Goal: Find specific page/section: Find specific page/section

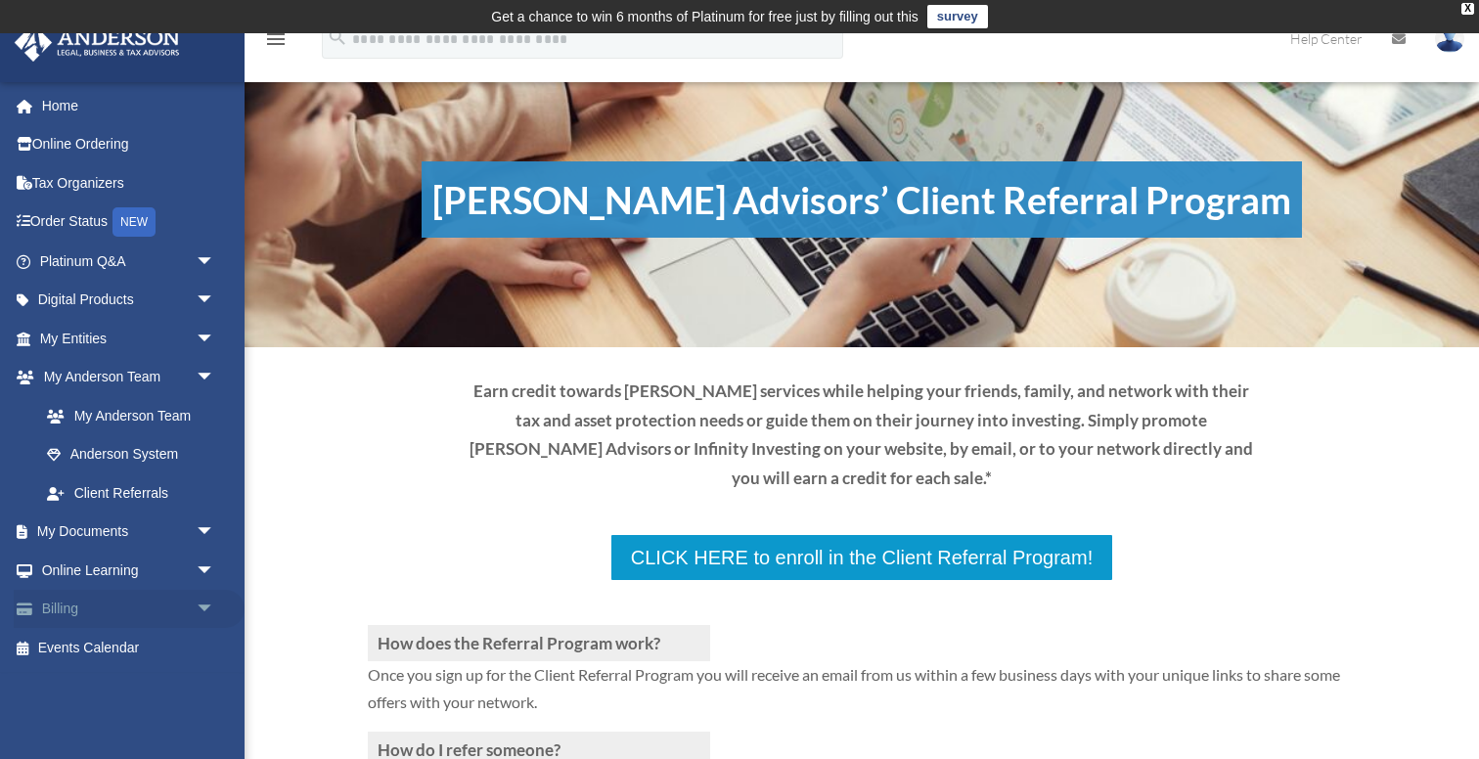
click at [60, 609] on link "Billing arrow_drop_down" at bounding box center [129, 609] width 231 height 39
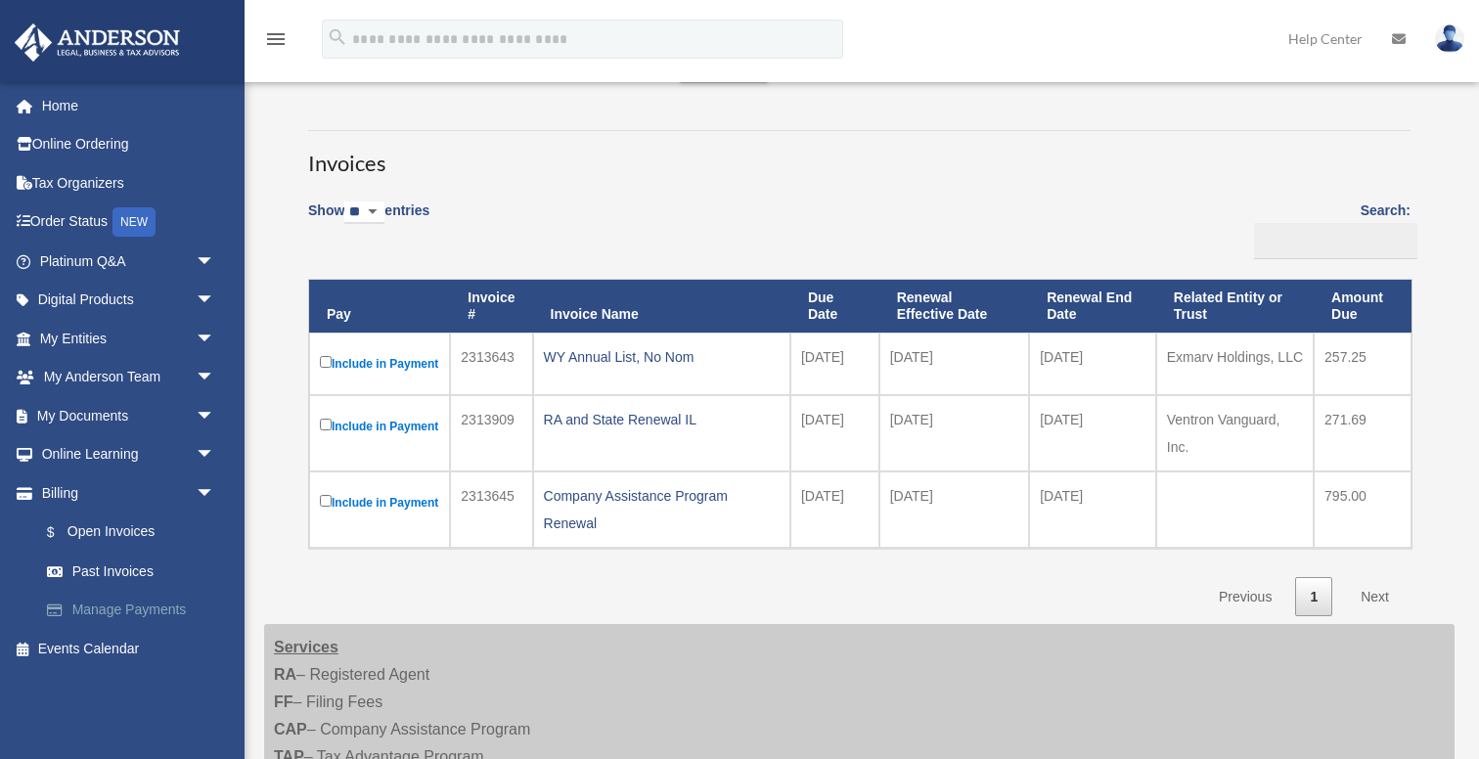
scroll to position [119, 0]
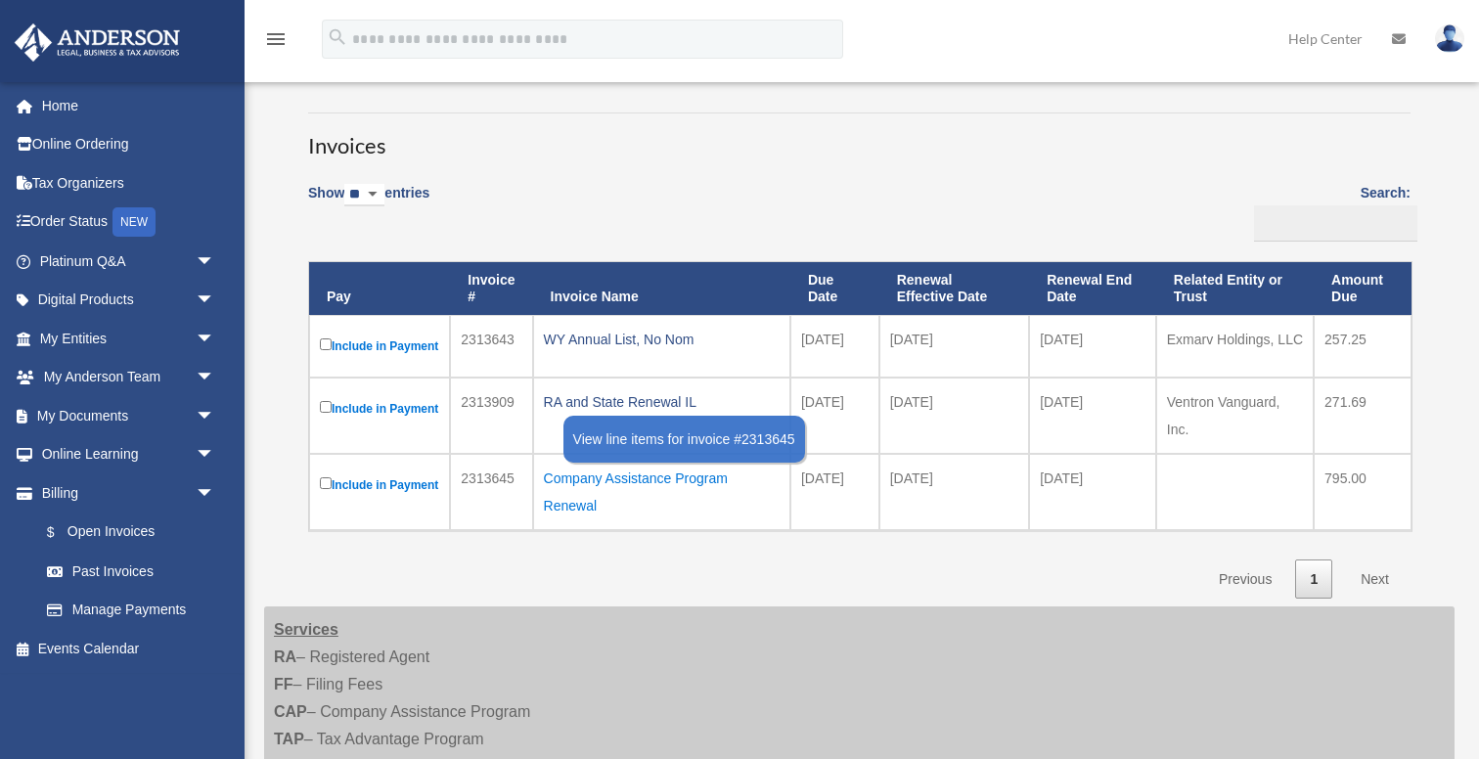
click at [567, 514] on div "Company Assistance Program Renewal" at bounding box center [662, 492] width 236 height 55
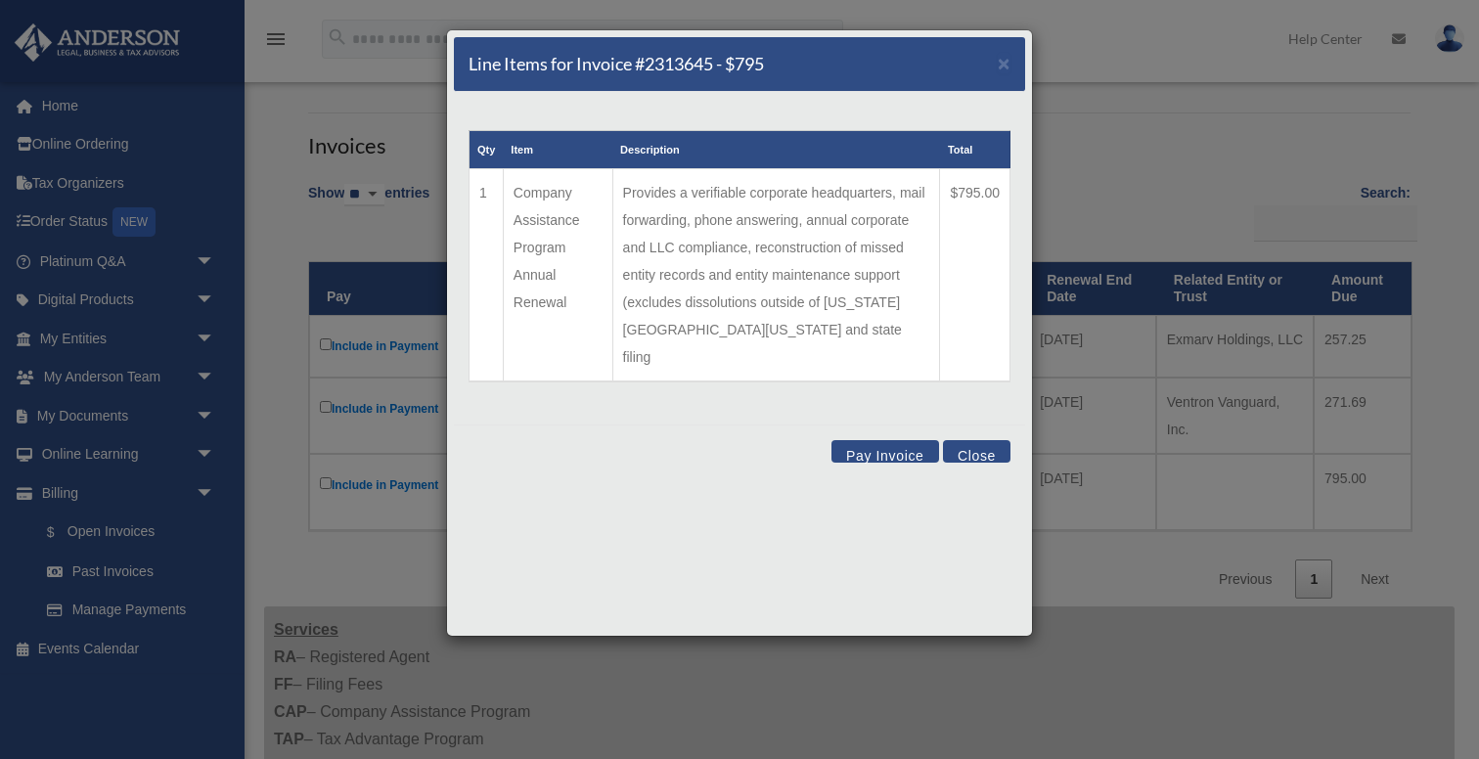
click at [966, 440] on button "Close" at bounding box center [976, 451] width 67 height 22
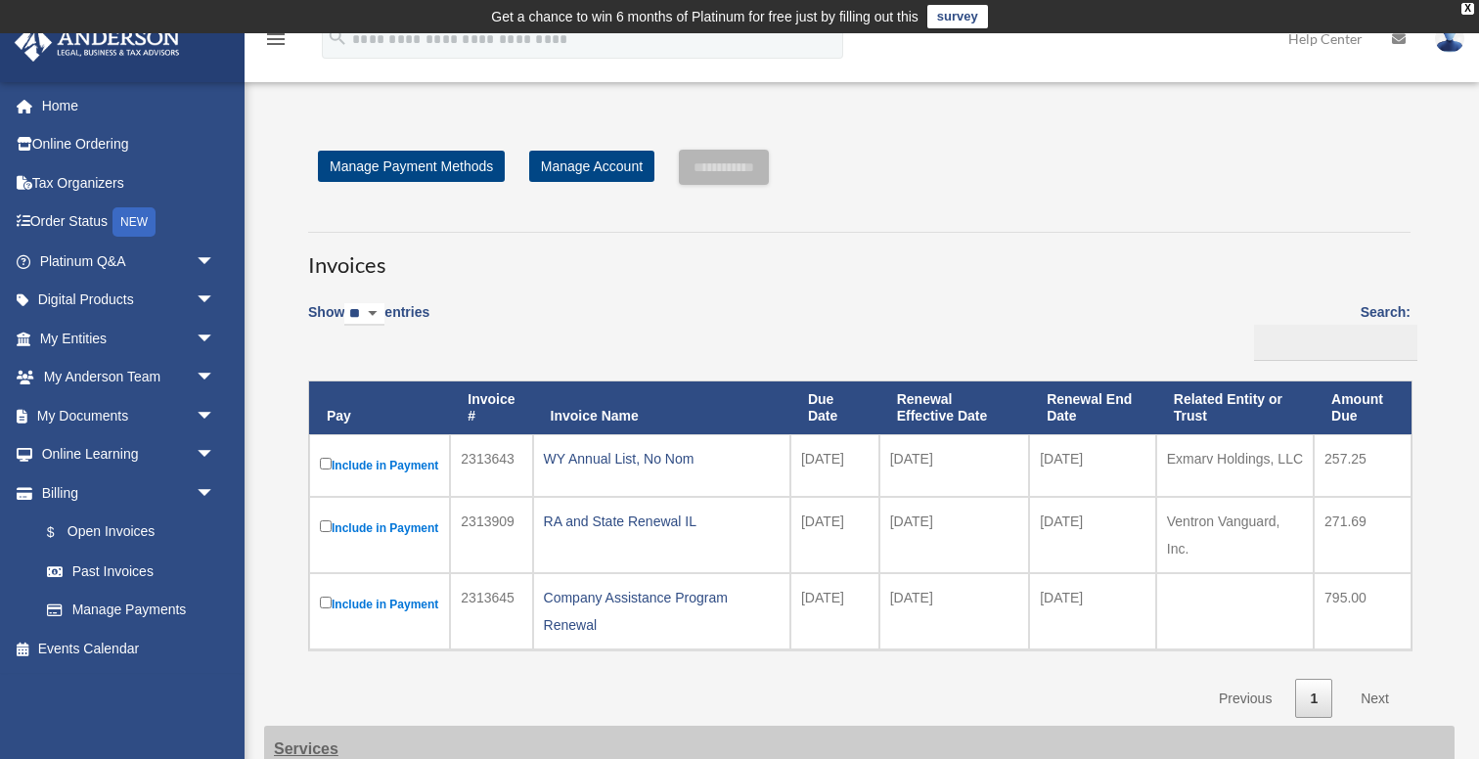
scroll to position [0, 0]
click at [107, 370] on link "My Anderson Team arrow_drop_down" at bounding box center [129, 377] width 231 height 39
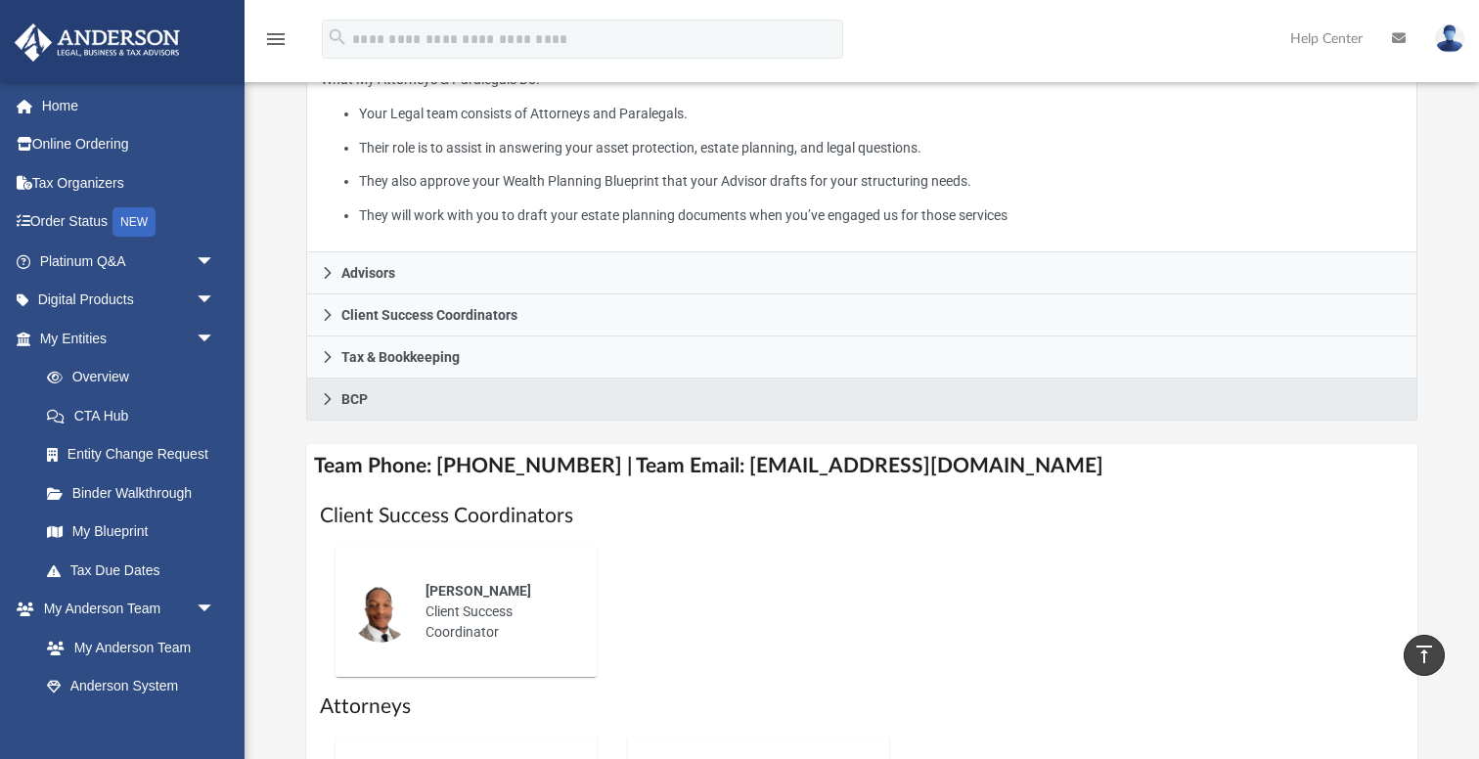
scroll to position [438, 0]
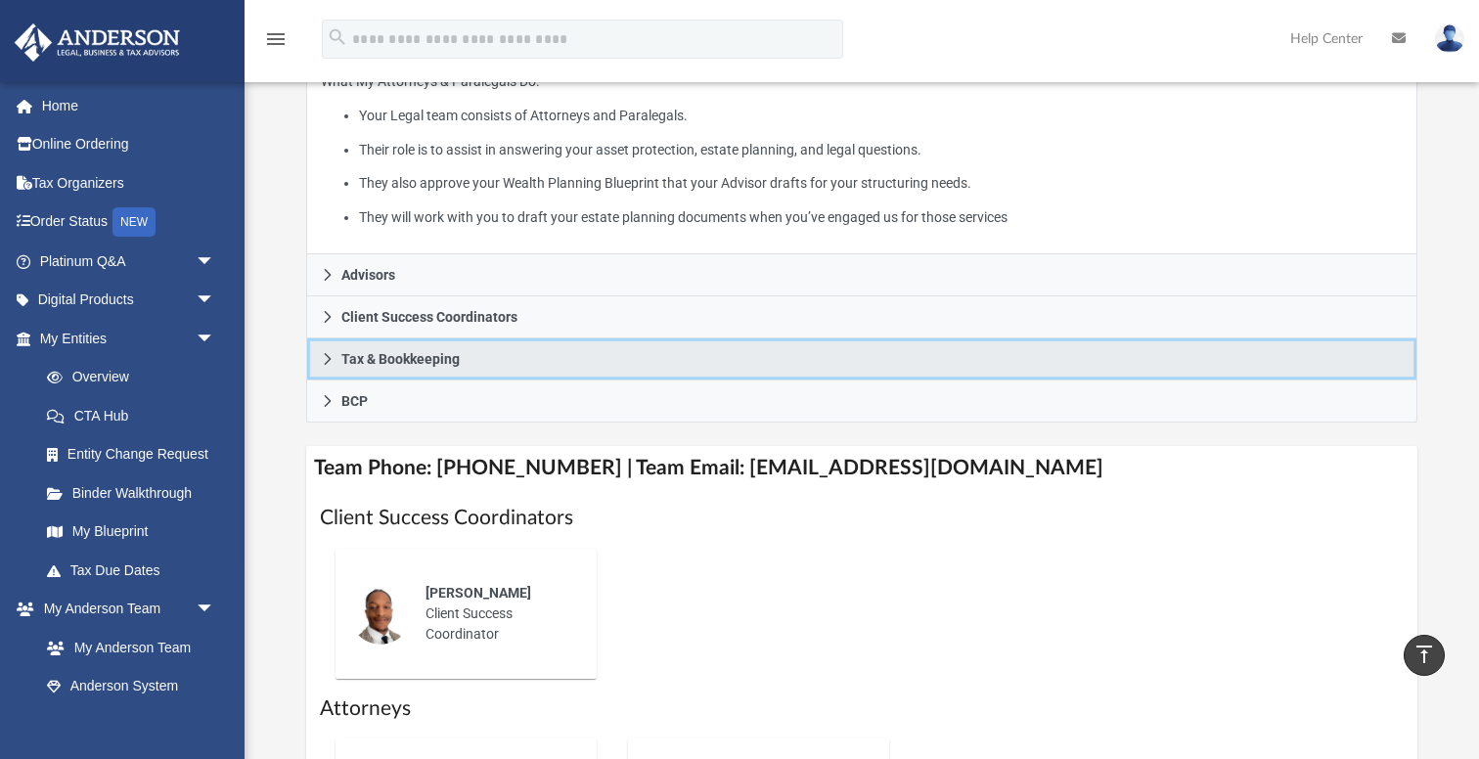
click at [460, 354] on span "Tax & Bookkeeping" at bounding box center [400, 359] width 118 height 14
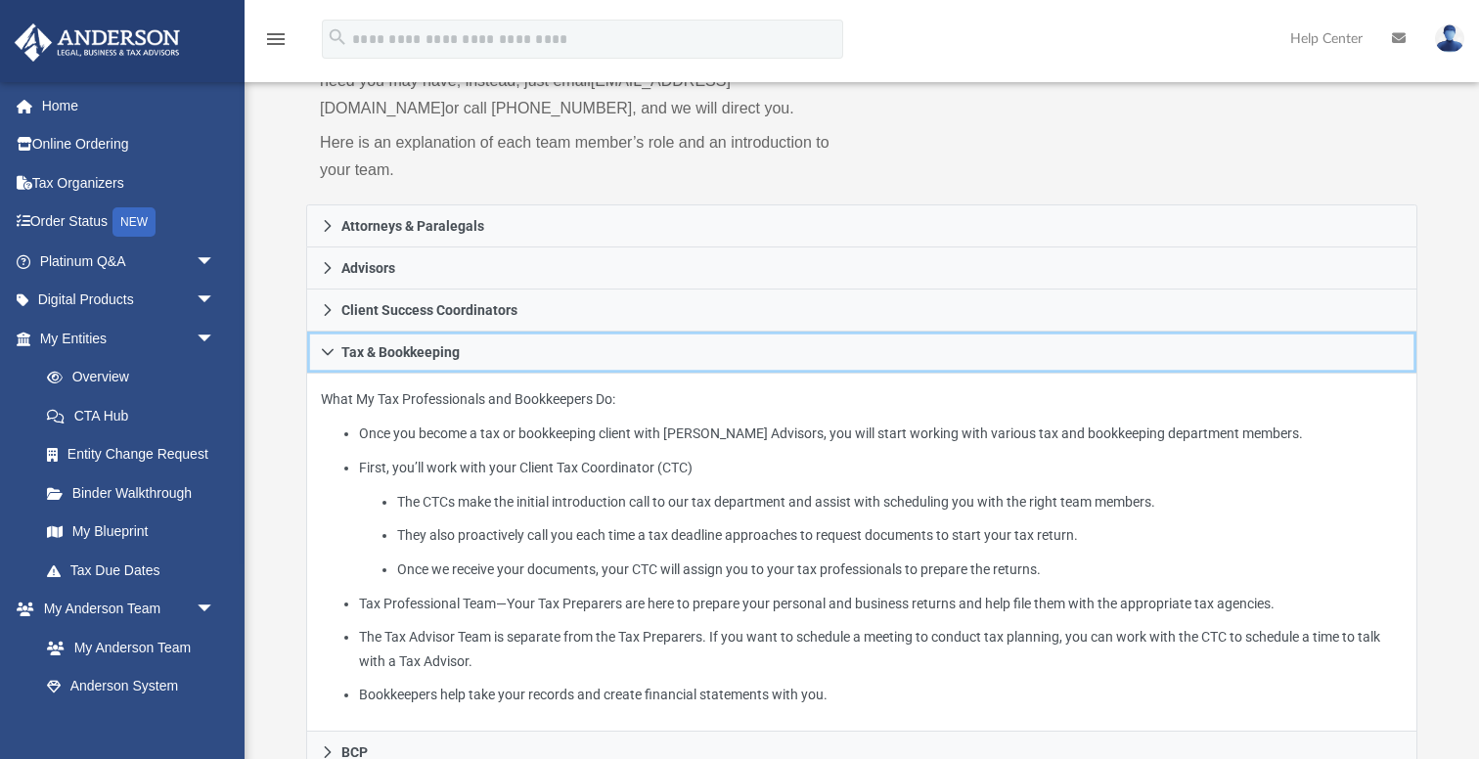
scroll to position [247, 0]
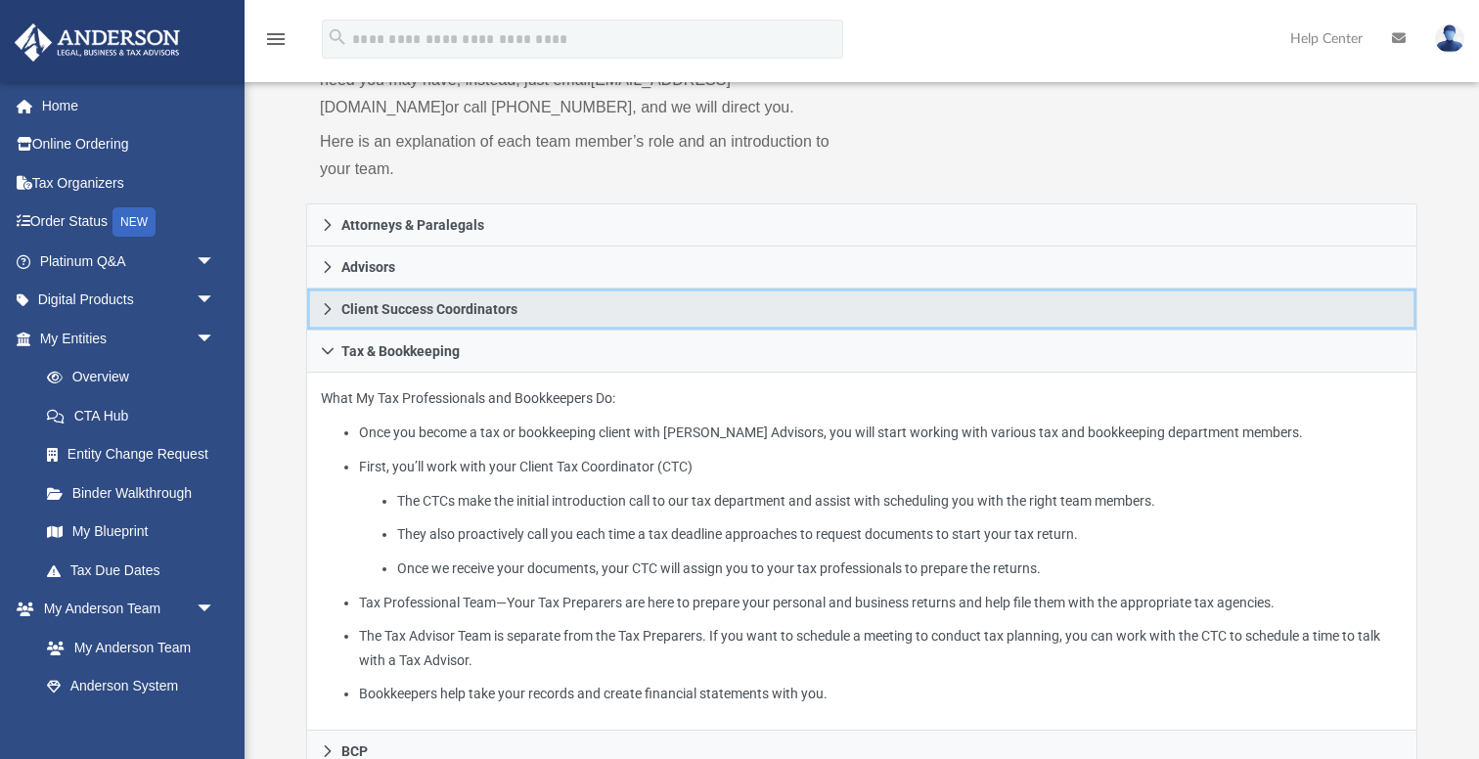
click at [337, 297] on link "Client Success Coordinators" at bounding box center [861, 310] width 1111 height 42
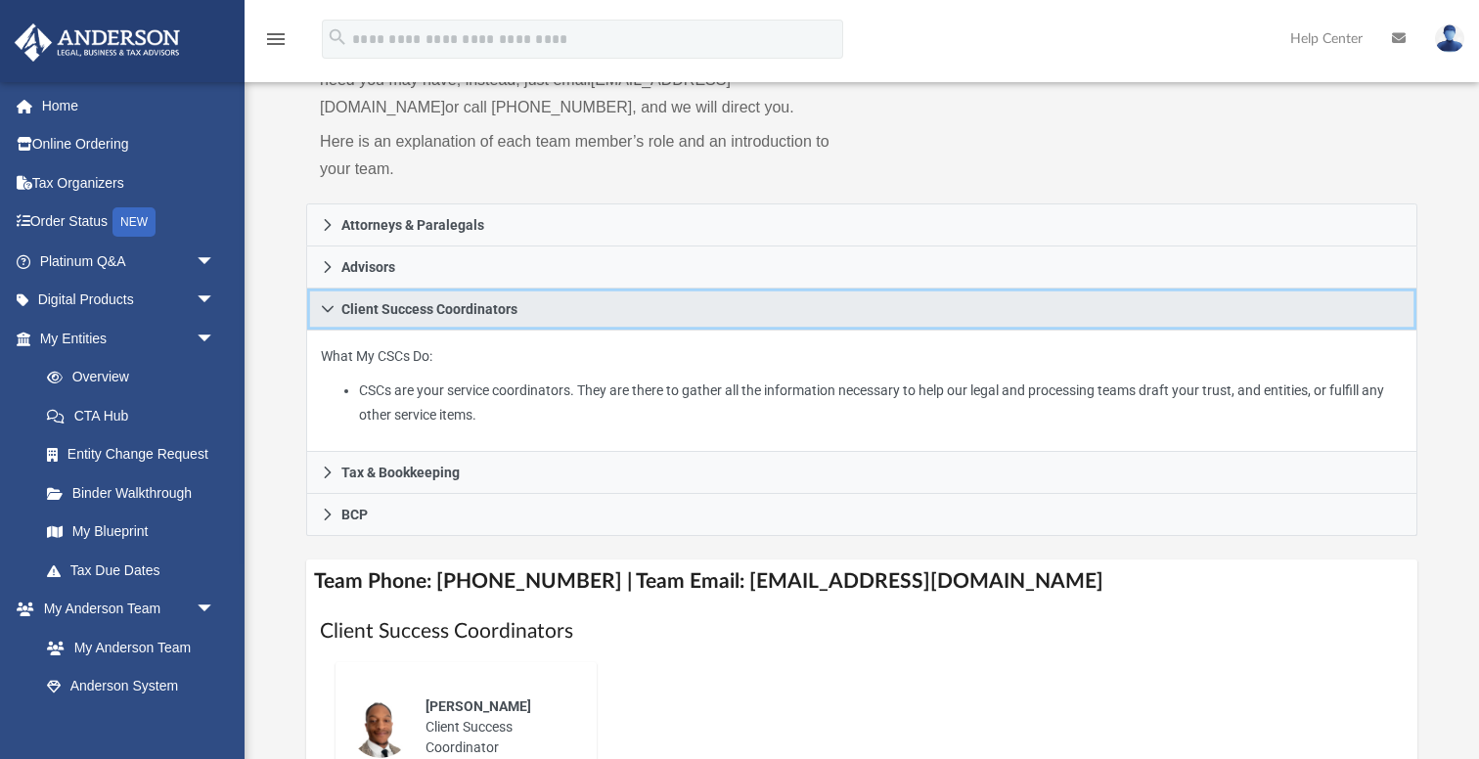
click at [332, 307] on icon at bounding box center [328, 309] width 14 height 14
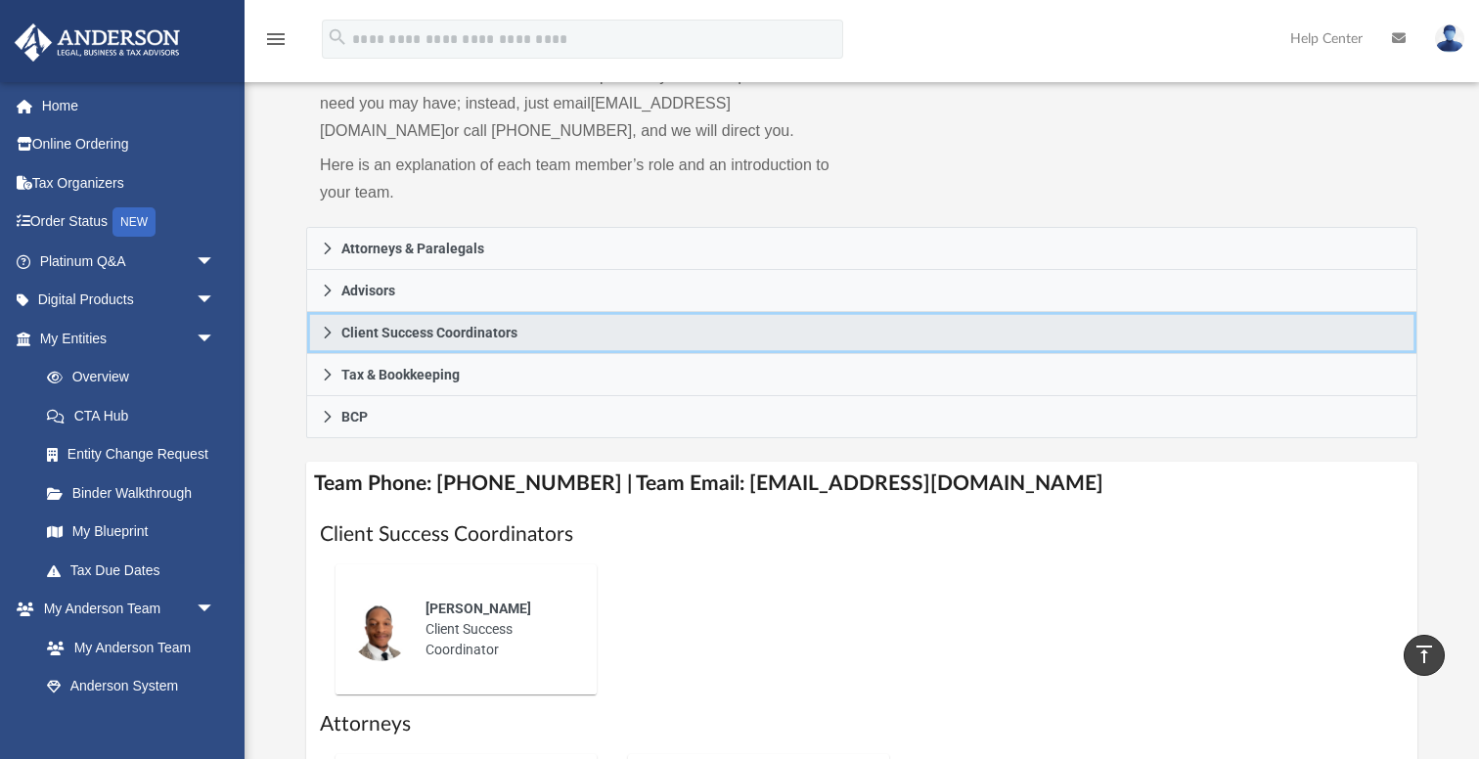
scroll to position [211, 0]
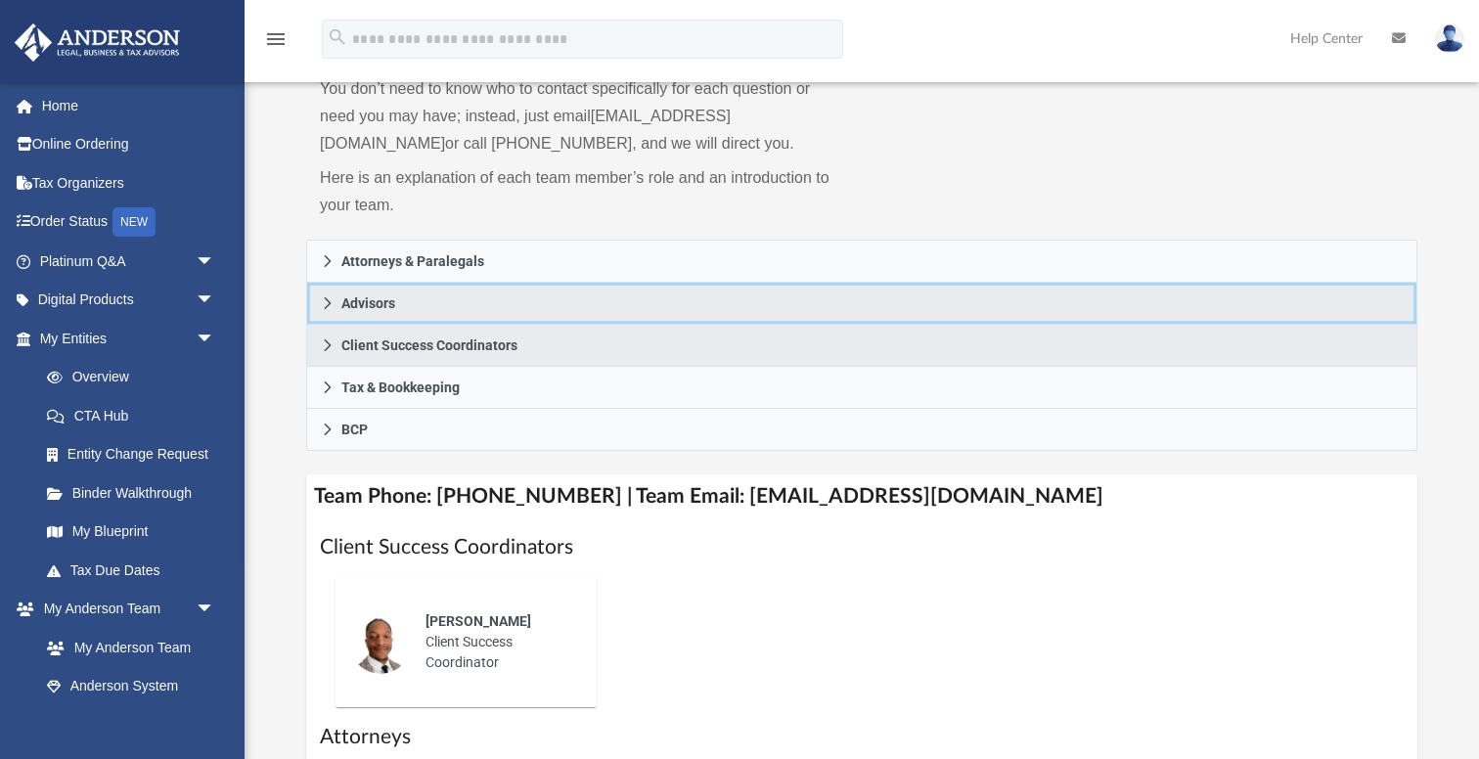
click at [392, 299] on span "Advisors" at bounding box center [368, 303] width 54 height 14
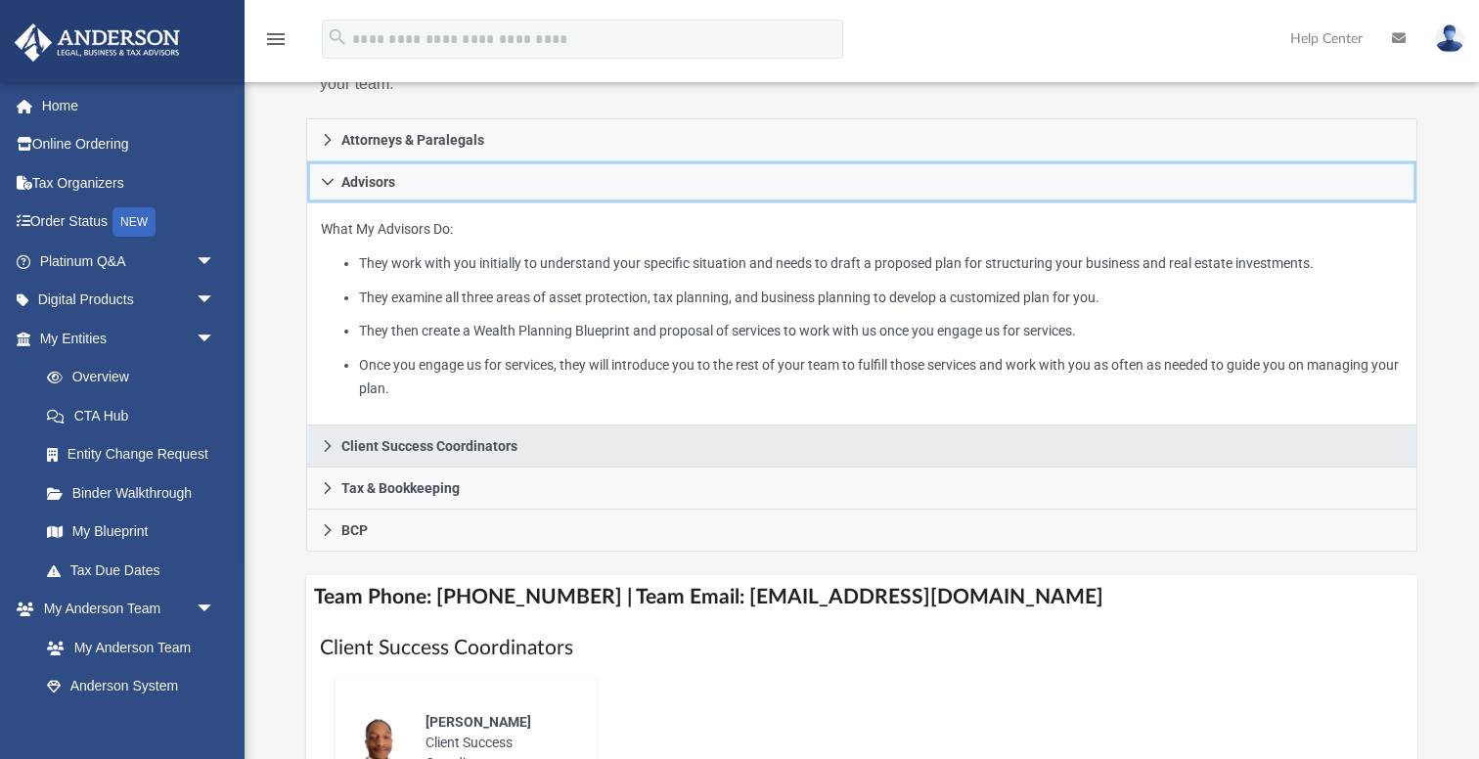
scroll to position [355, 0]
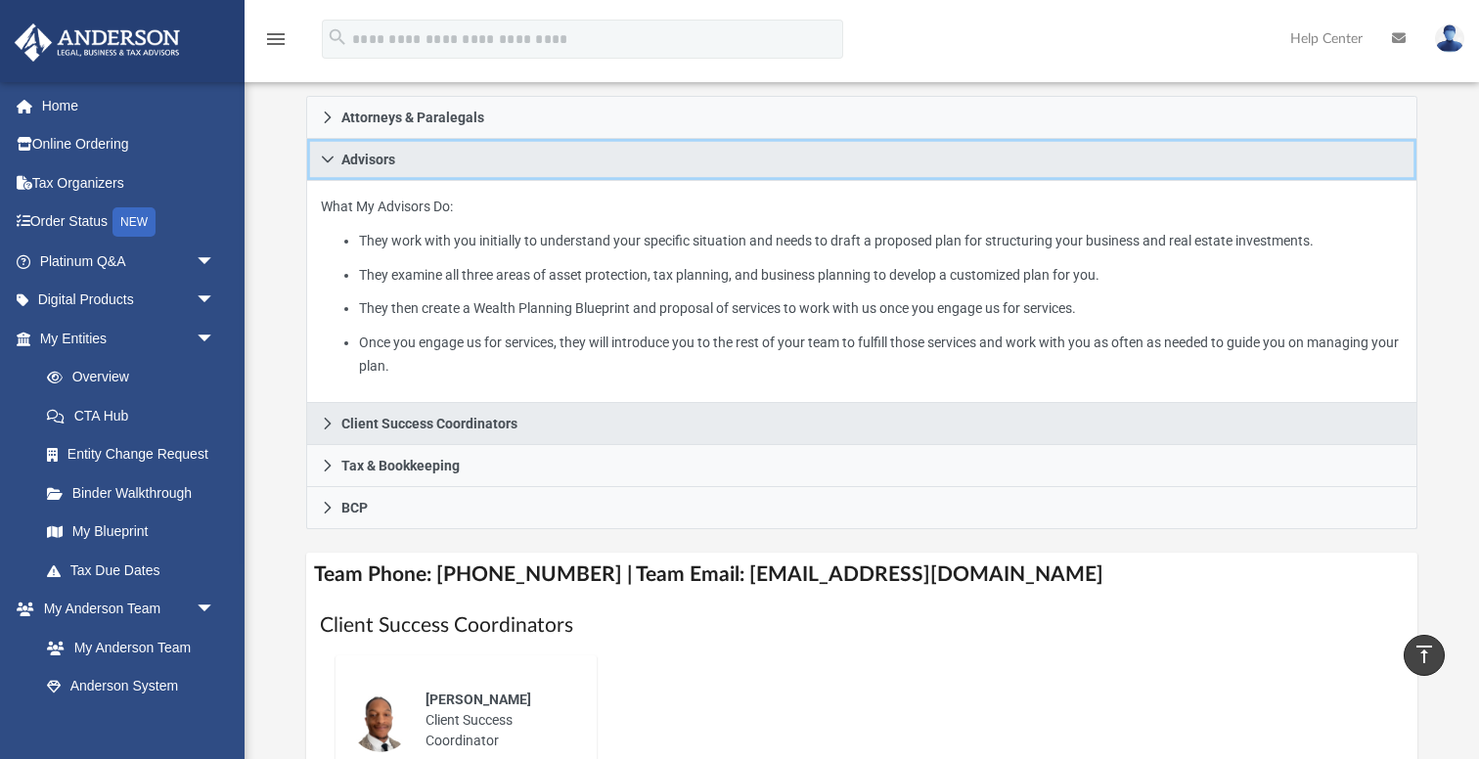
click at [337, 159] on link "Advisors" at bounding box center [861, 160] width 1111 height 42
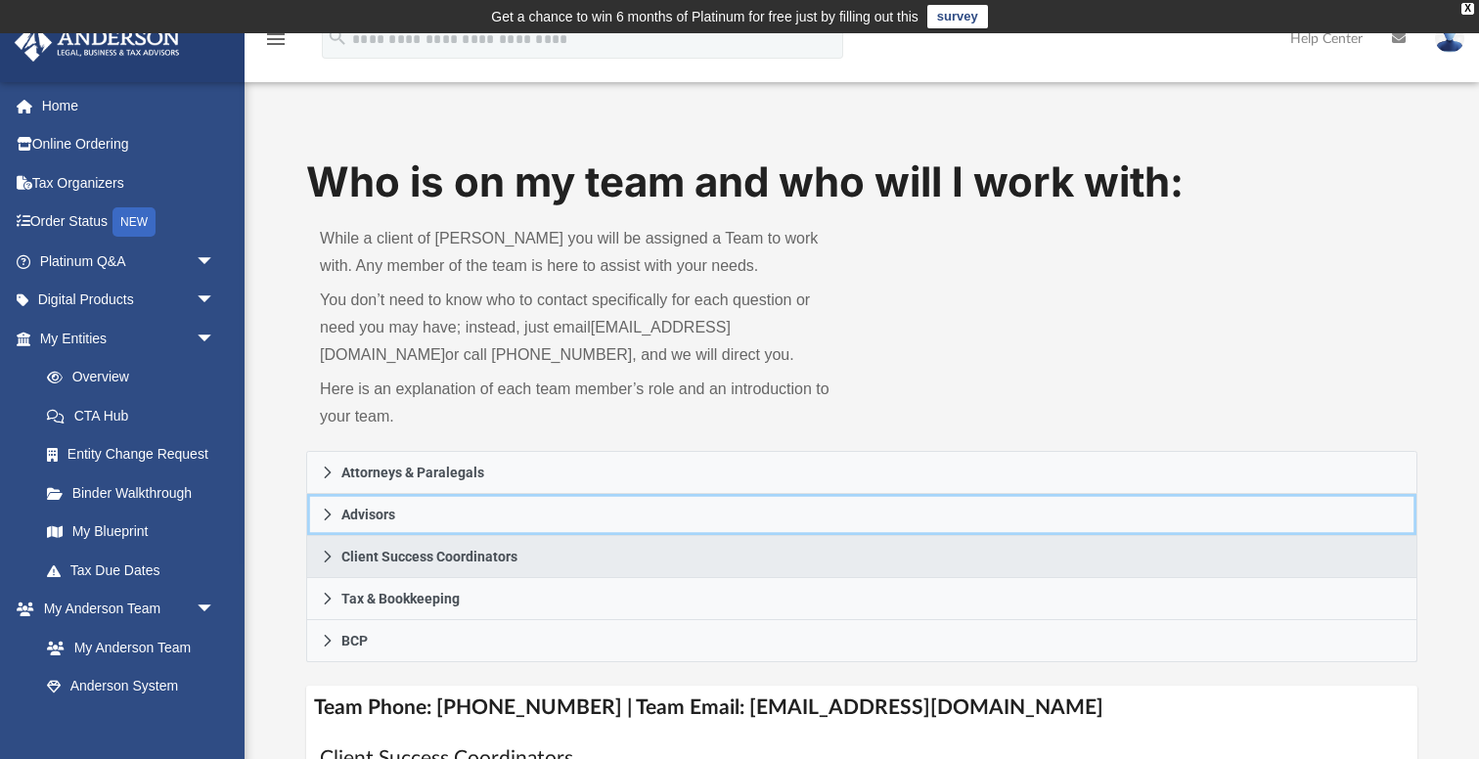
scroll to position [0, 0]
